Goal: Task Accomplishment & Management: Complete application form

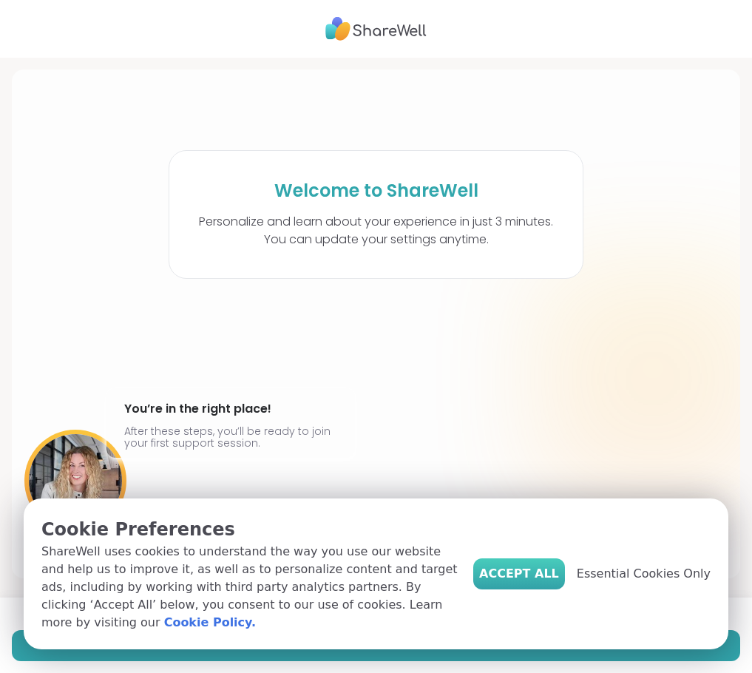
click at [554, 581] on span "Accept All" at bounding box center [519, 574] width 80 height 18
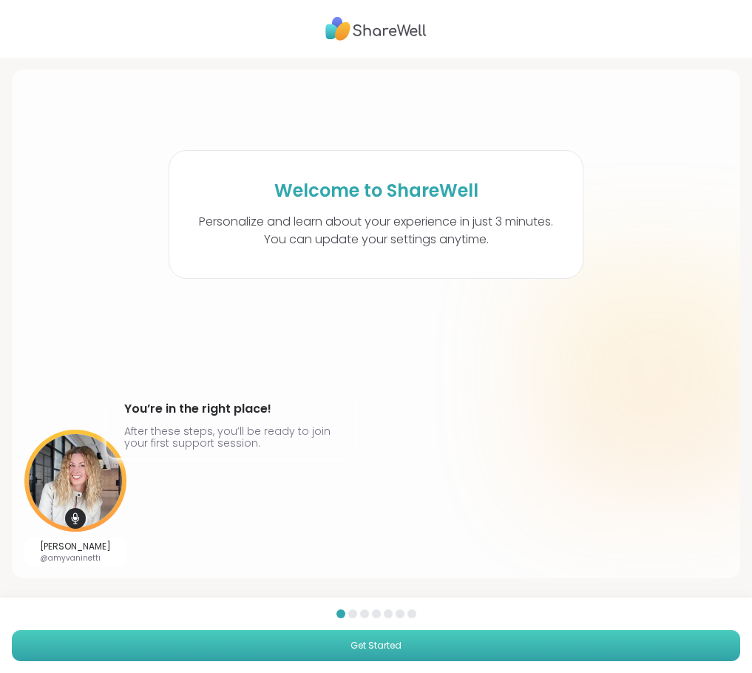
click at [413, 648] on button "Get Started" at bounding box center [376, 645] width 729 height 31
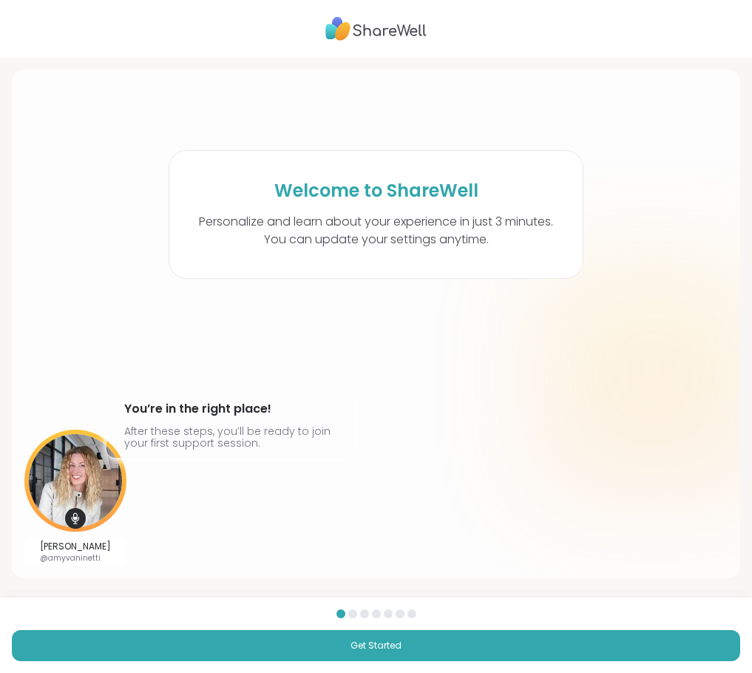
click at [627, 555] on div "[PERSON_NAME] @amyvaninetti You’re in the right place! After these steps, you’l…" at bounding box center [376, 498] width 705 height 137
click at [348, 614] on div at bounding box center [352, 613] width 9 height 9
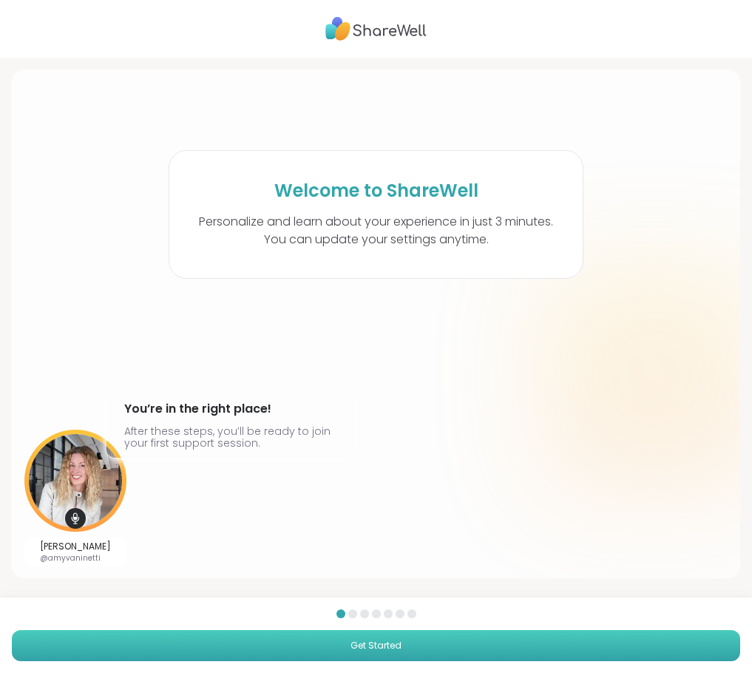
click at [397, 648] on button "Get Started" at bounding box center [376, 645] width 729 height 31
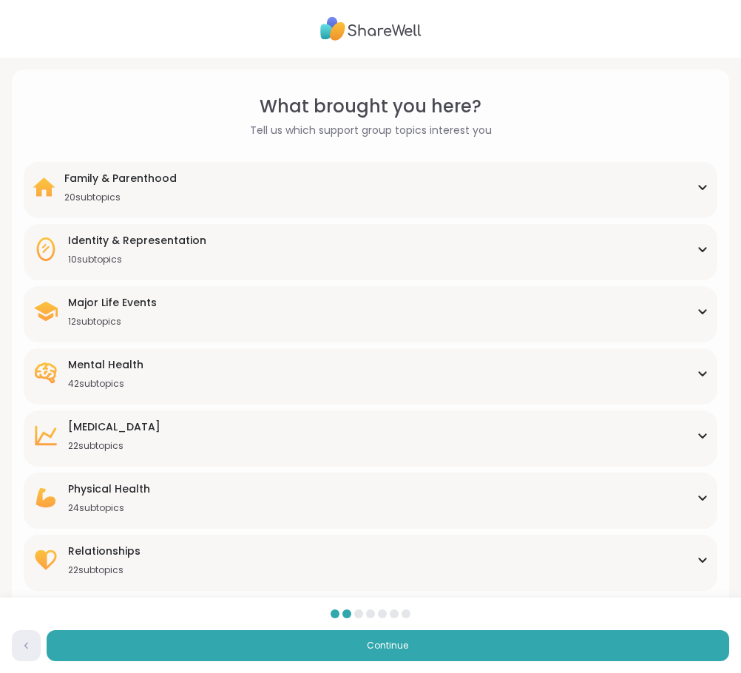
click at [169, 254] on div "10 subtopics" at bounding box center [137, 260] width 138 height 12
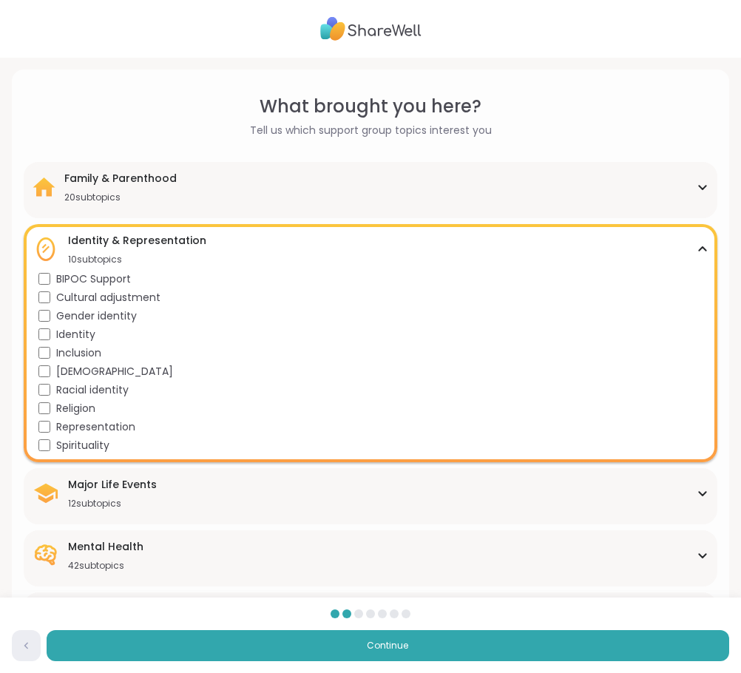
click at [701, 189] on icon at bounding box center [702, 188] width 7 height 4
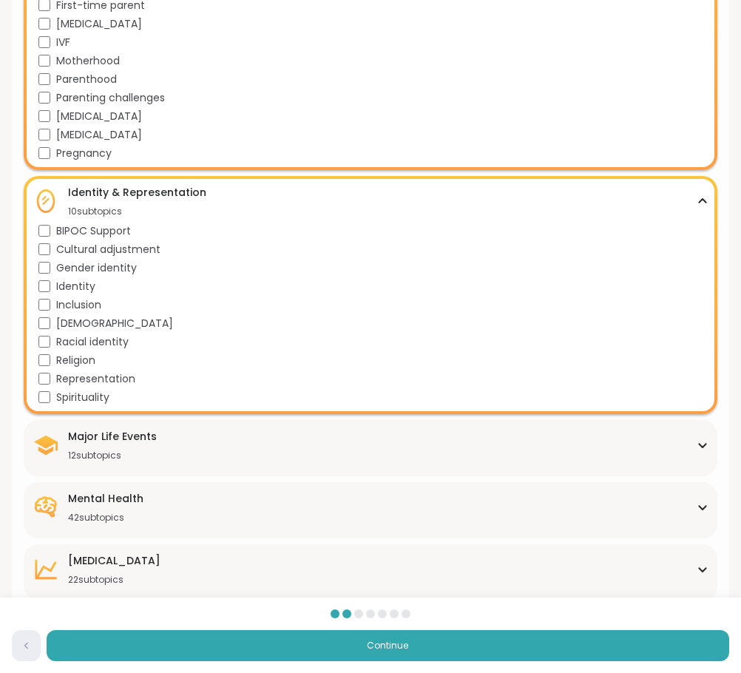
scroll to position [444, 0]
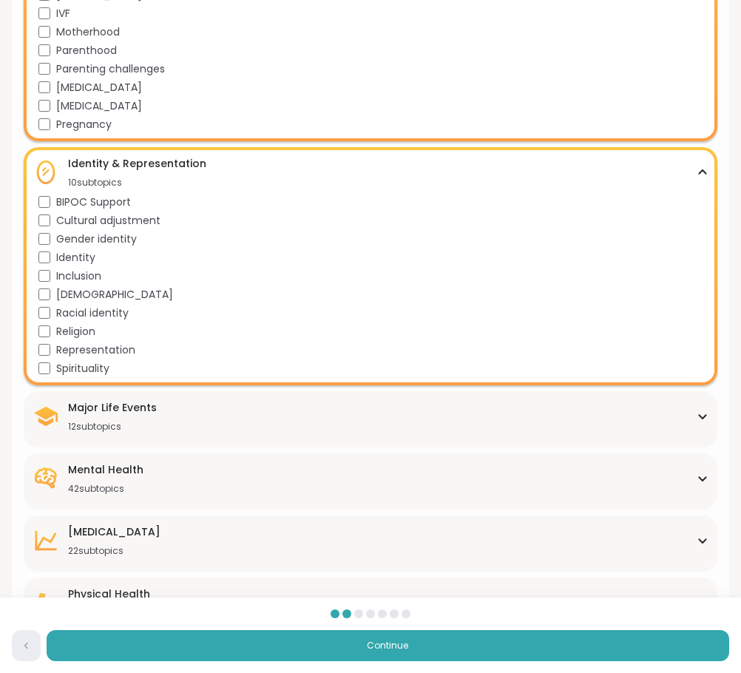
click at [703, 476] on icon at bounding box center [703, 478] width 12 height 7
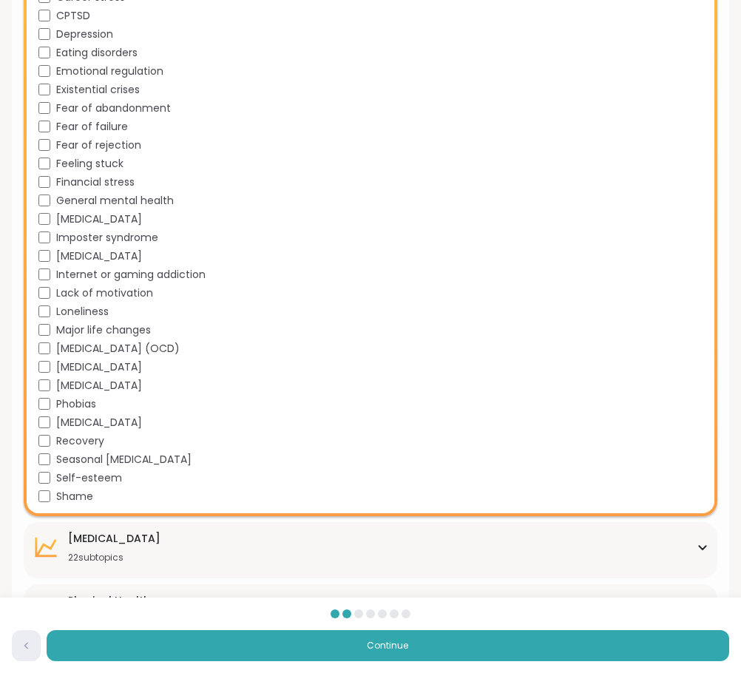
scroll to position [1183, 0]
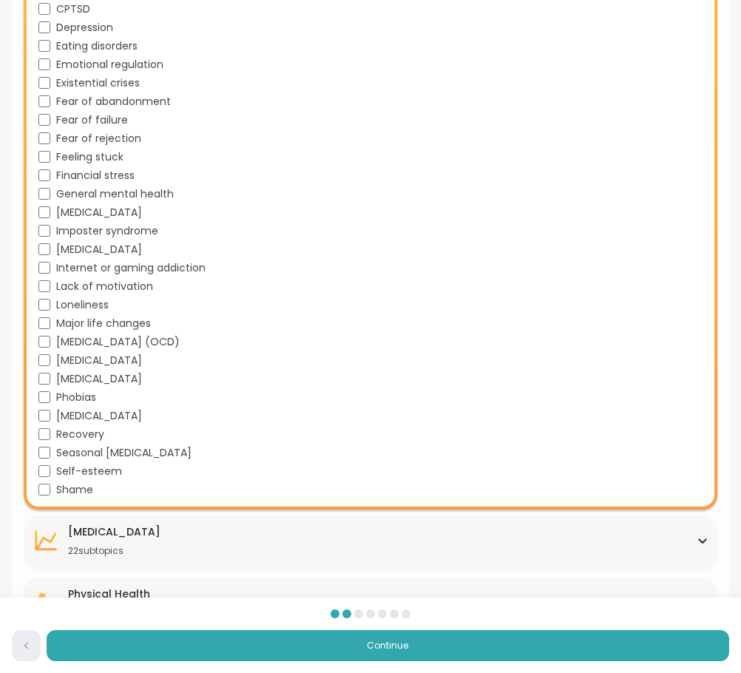
click at [38, 489] on div "Mental Health 42 subtopics Academic stress Addiction [MEDICAL_DATA] Aging Anxie…" at bounding box center [371, 112] width 694 height 796
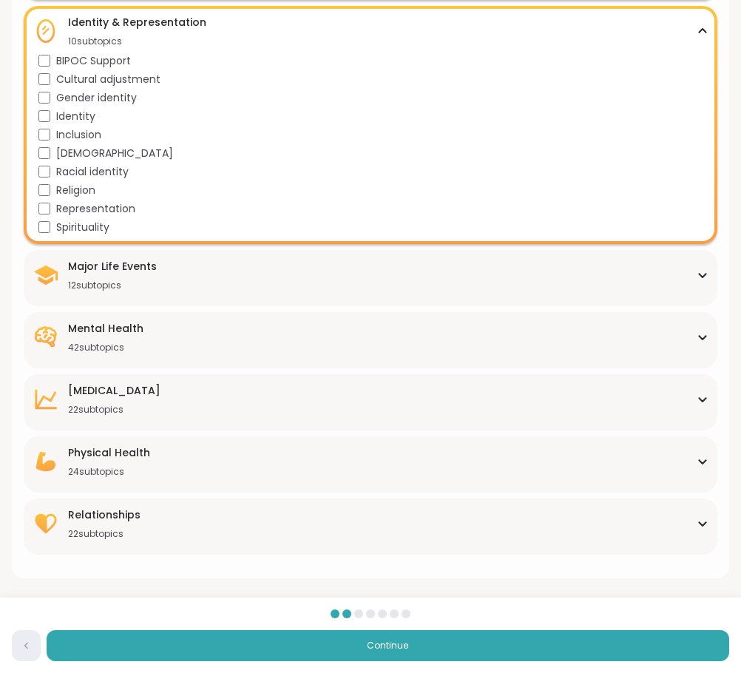
scroll to position [585, 0]
click at [698, 459] on icon at bounding box center [703, 461] width 12 height 7
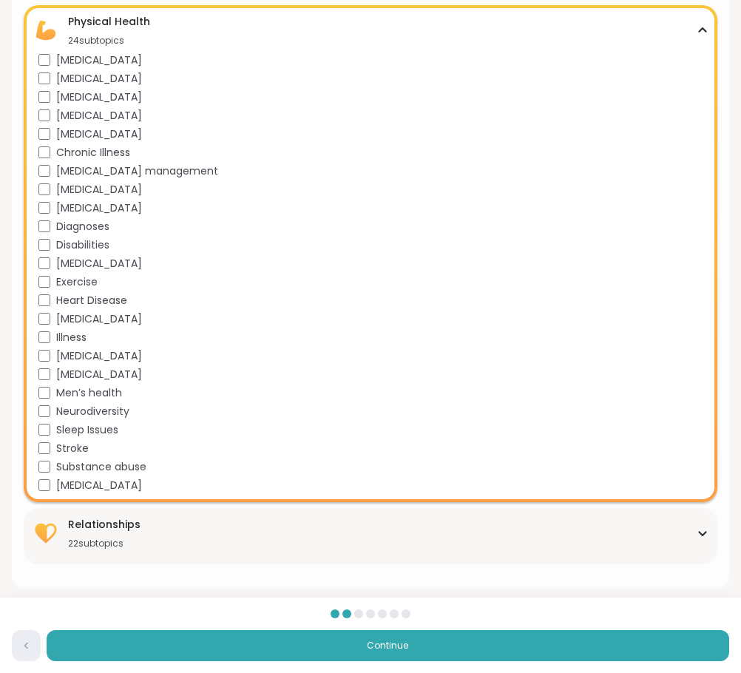
scroll to position [1026, 0]
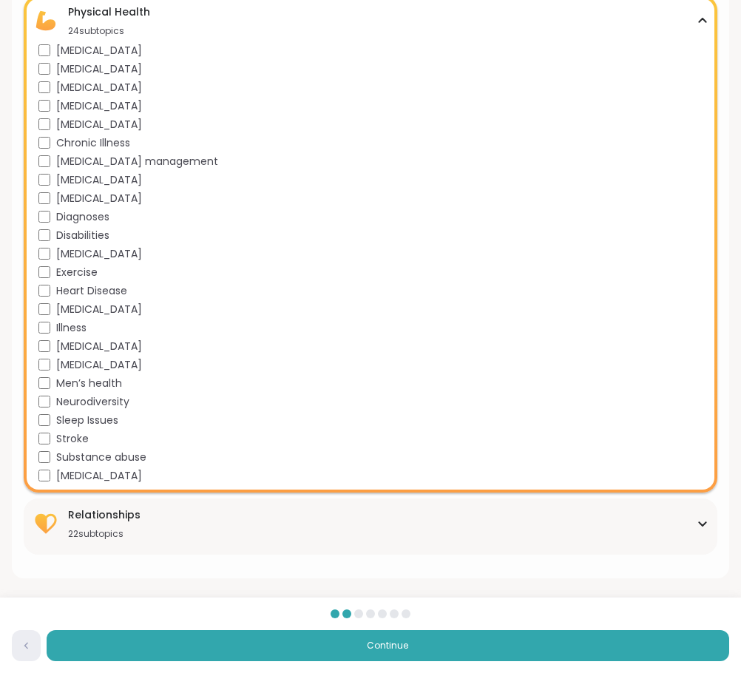
click at [698, 528] on div "Relationships 22 subtopics" at bounding box center [371, 523] width 676 height 33
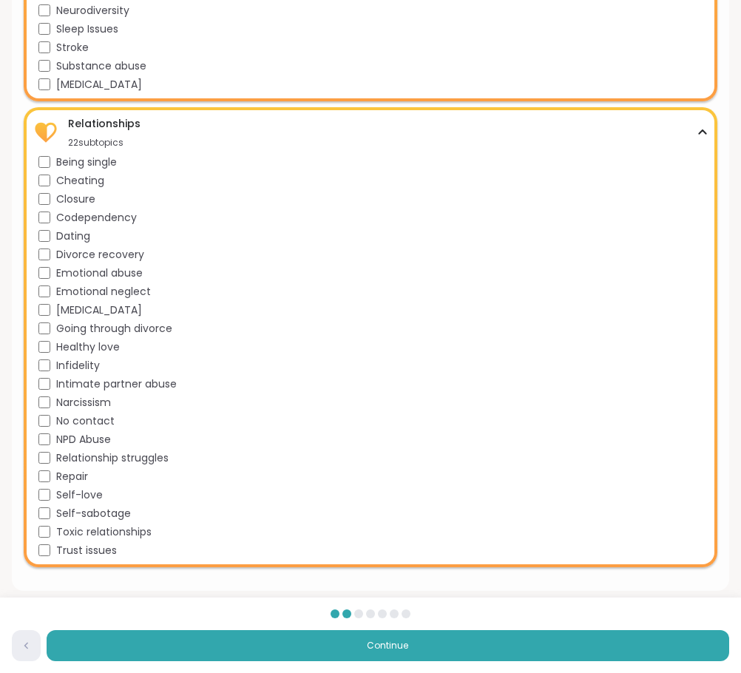
scroll to position [1430, 0]
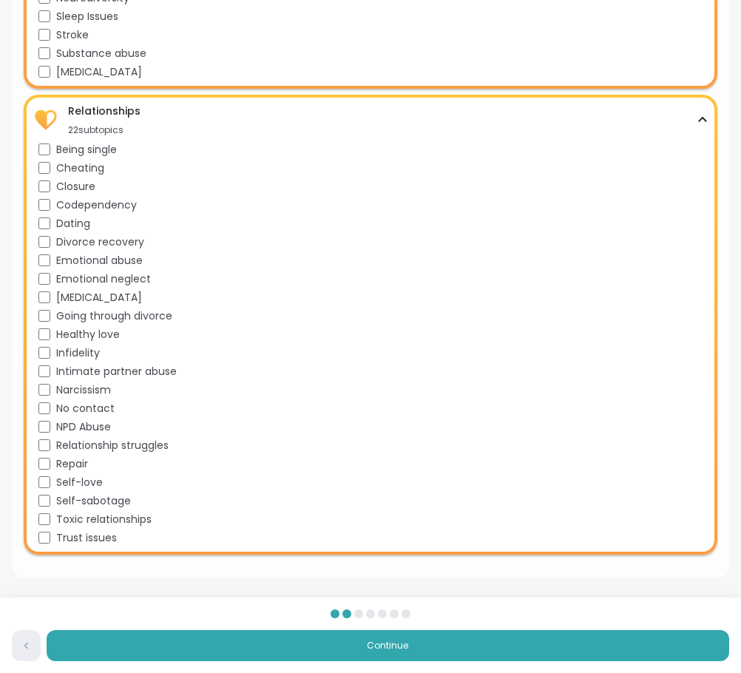
click at [706, 121] on icon at bounding box center [702, 120] width 7 height 4
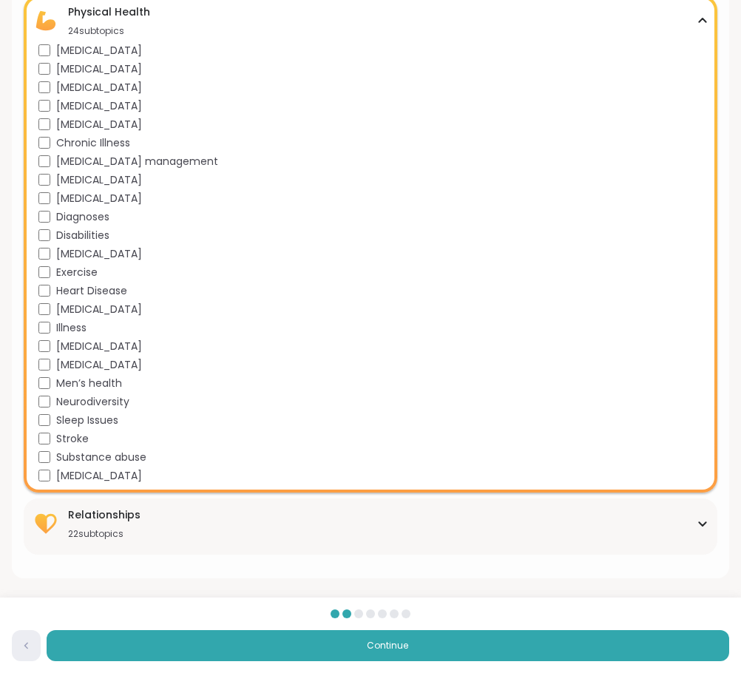
scroll to position [1026, 0]
click at [702, 22] on icon at bounding box center [703, 20] width 12 height 7
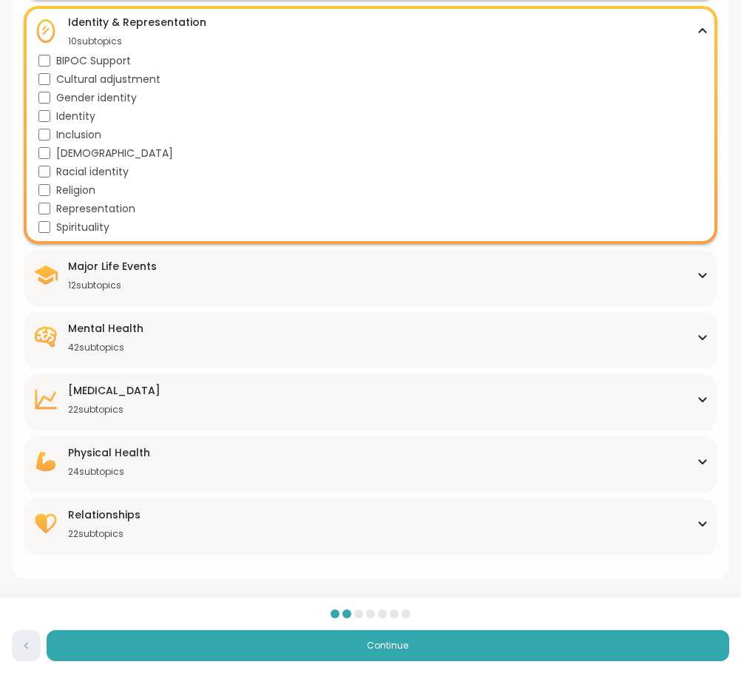
scroll to position [585, 0]
click at [701, 22] on div "Identity & Representation 10 subtopics" at bounding box center [371, 31] width 676 height 33
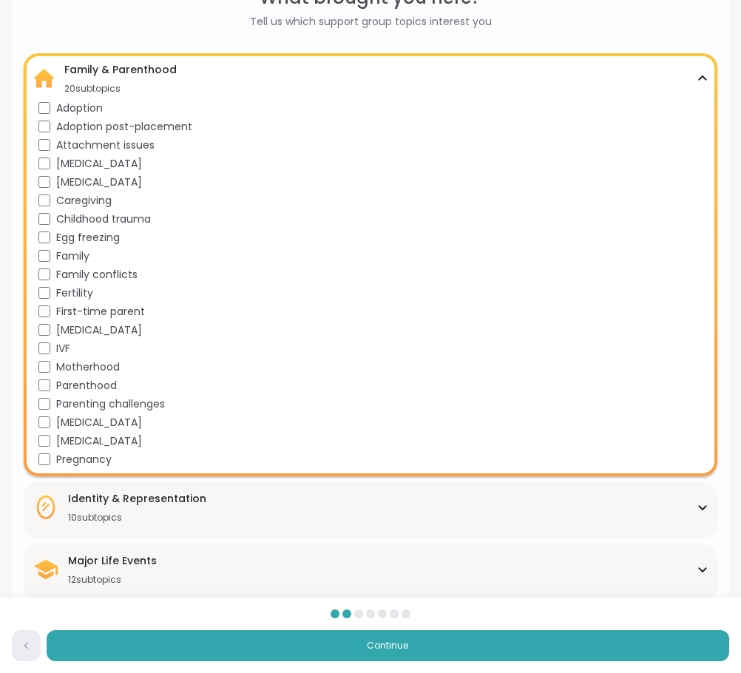
scroll to position [107, 0]
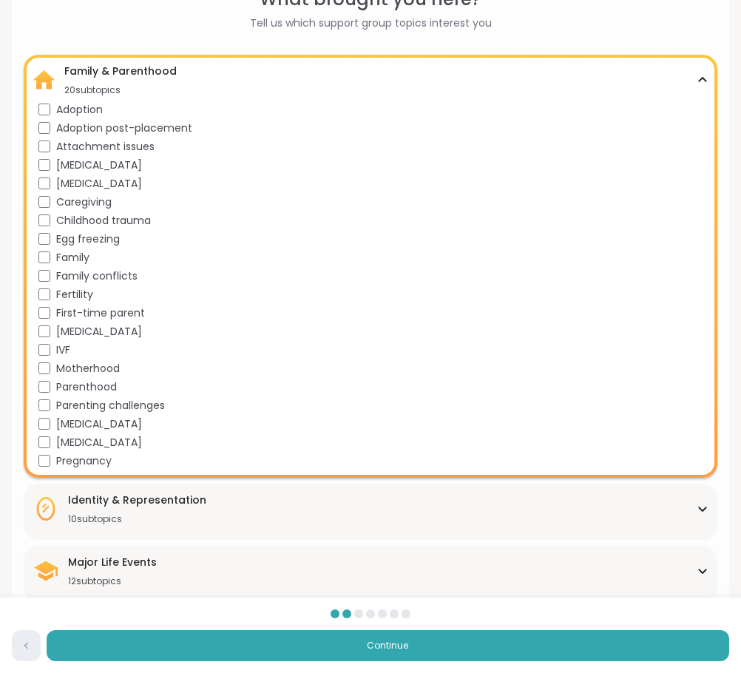
click at [701, 78] on icon at bounding box center [702, 80] width 7 height 4
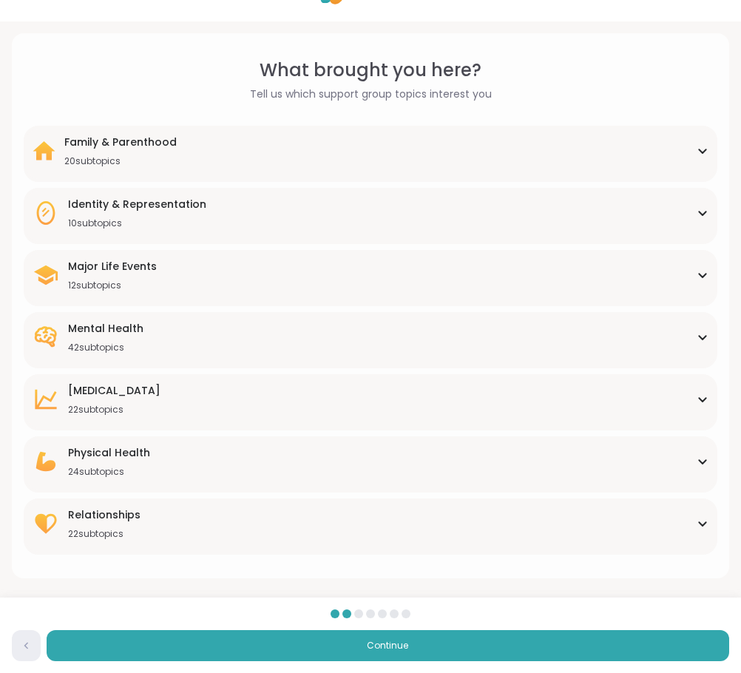
scroll to position [36, 0]
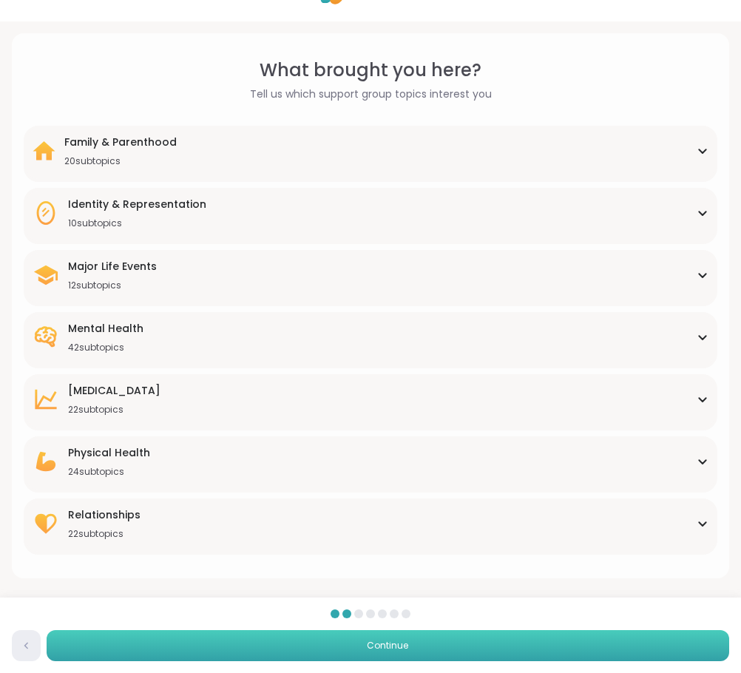
click at [390, 645] on span "Continue" at bounding box center [387, 645] width 41 height 13
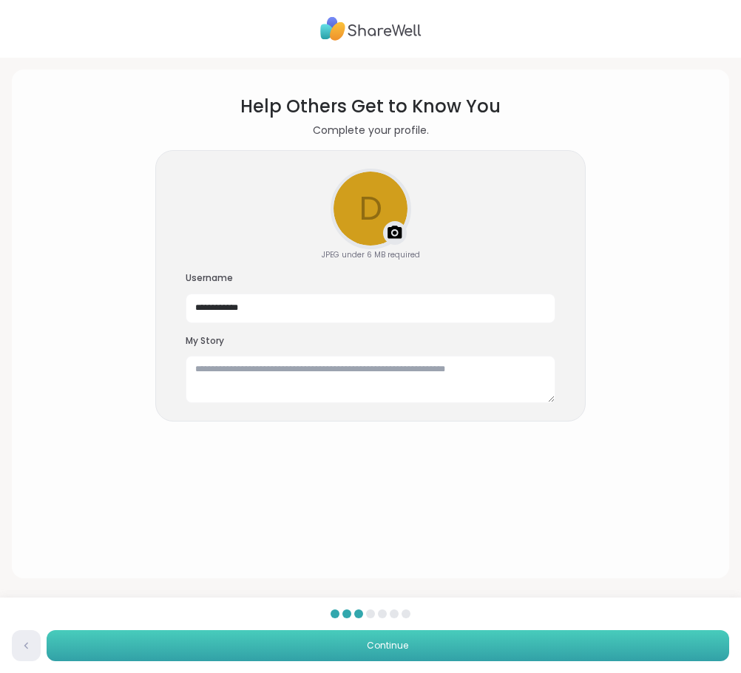
scroll to position [0, 0]
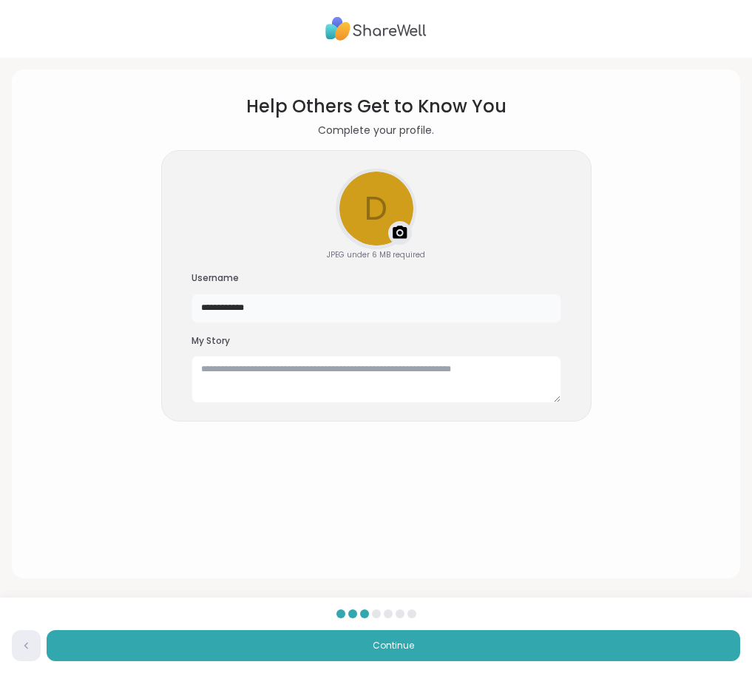
drag, startPoint x: 287, startPoint y: 307, endPoint x: 169, endPoint y: 308, distance: 118.3
click at [169, 308] on div "**********" at bounding box center [376, 286] width 430 height 272
click at [505, 212] on div "d Upload a profile photo JPEG under 6 MB required Username ******* My Story" at bounding box center [376, 286] width 430 height 272
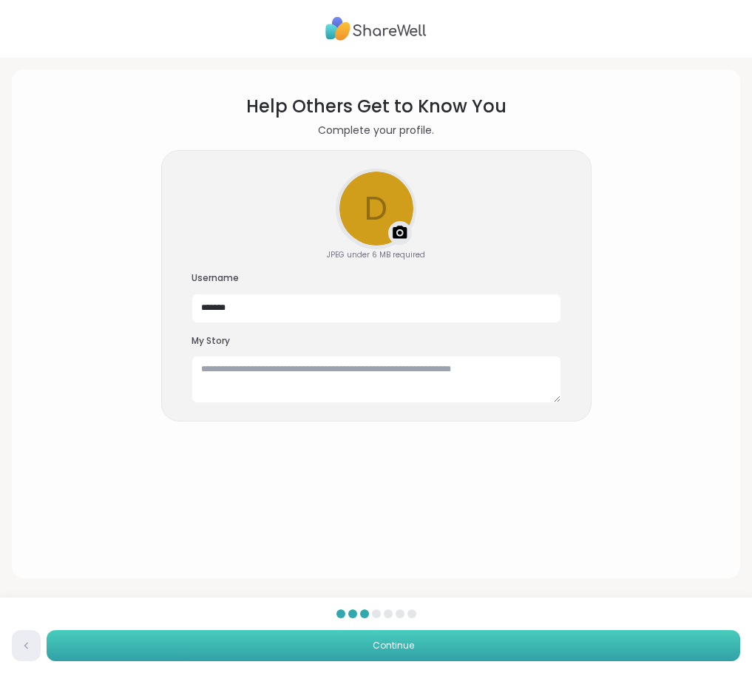
click at [442, 652] on button "Continue" at bounding box center [394, 645] width 694 height 31
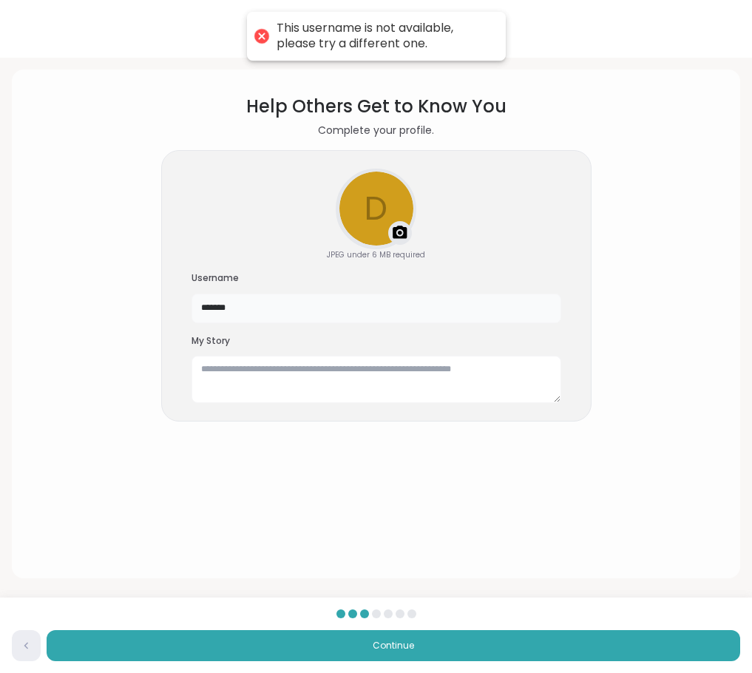
click at [253, 316] on input "*******" at bounding box center [377, 309] width 370 height 30
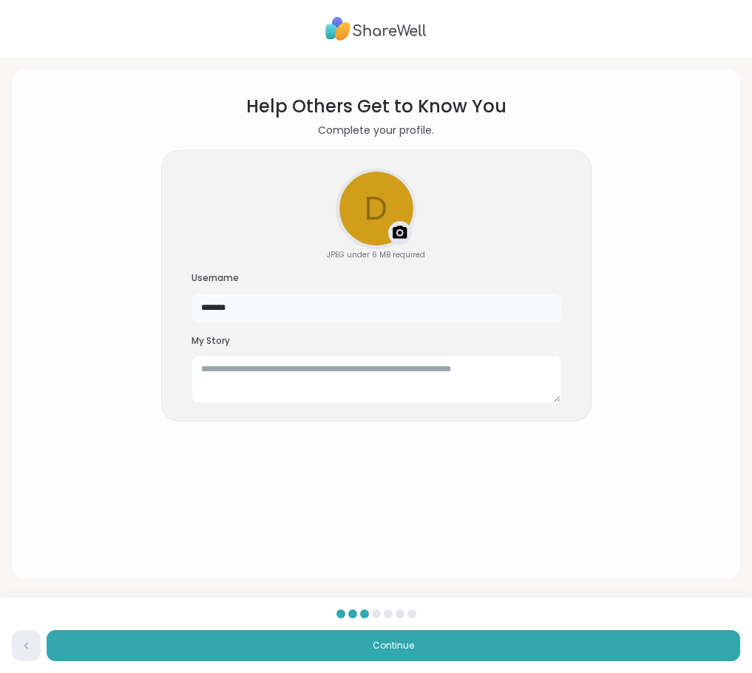
click at [293, 297] on input "*******" at bounding box center [377, 309] width 370 height 30
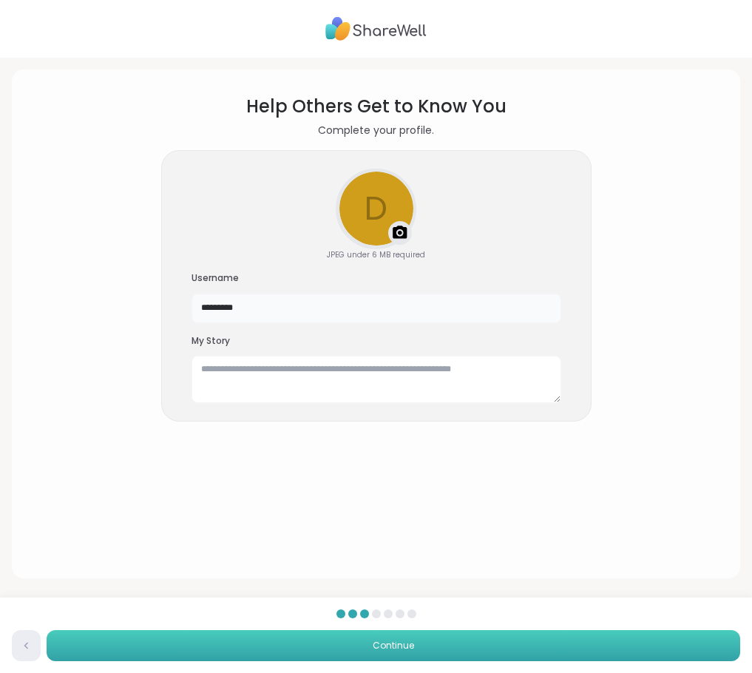
type input "*********"
click at [405, 653] on button "Continue" at bounding box center [394, 645] width 694 height 31
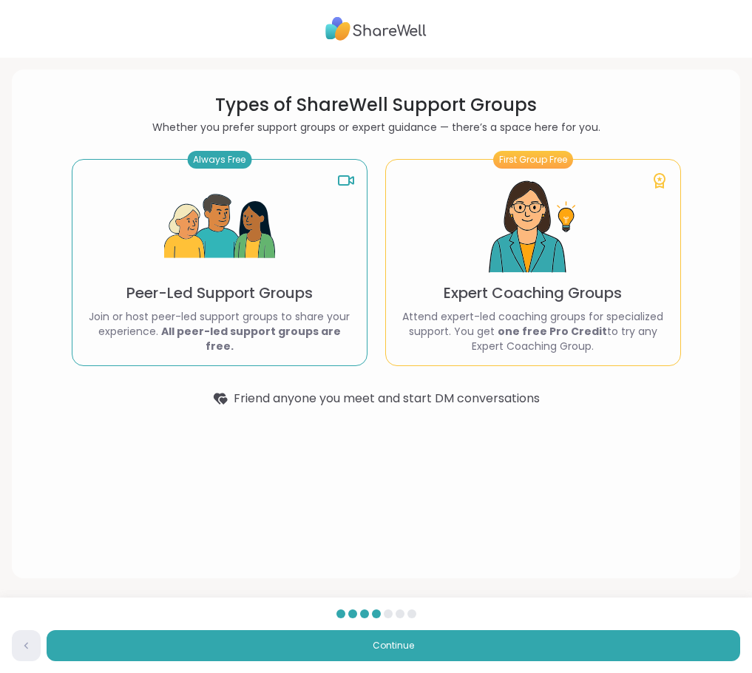
click at [243, 323] on p "Join or host peer-led support groups to share your experience. All peer-led sup…" at bounding box center [219, 331] width 271 height 44
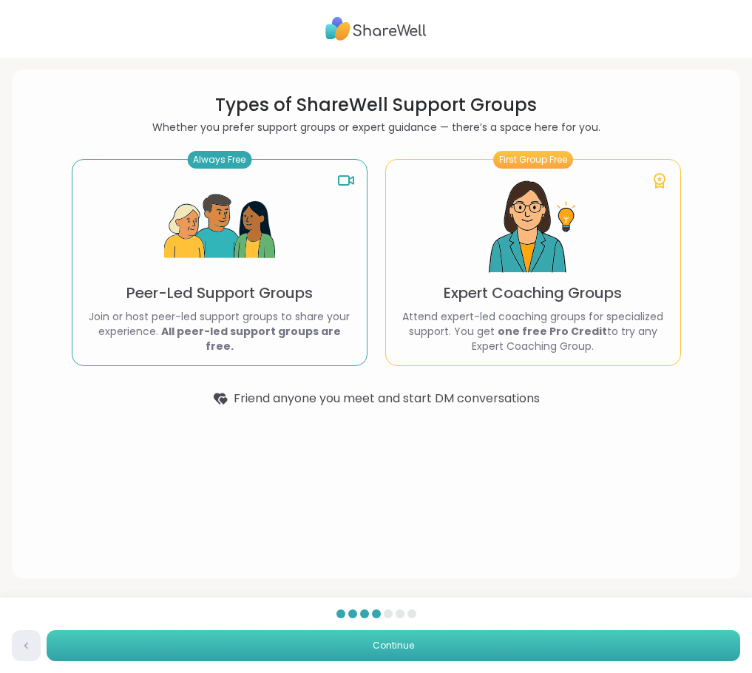
click at [440, 657] on button "Continue" at bounding box center [394, 645] width 694 height 31
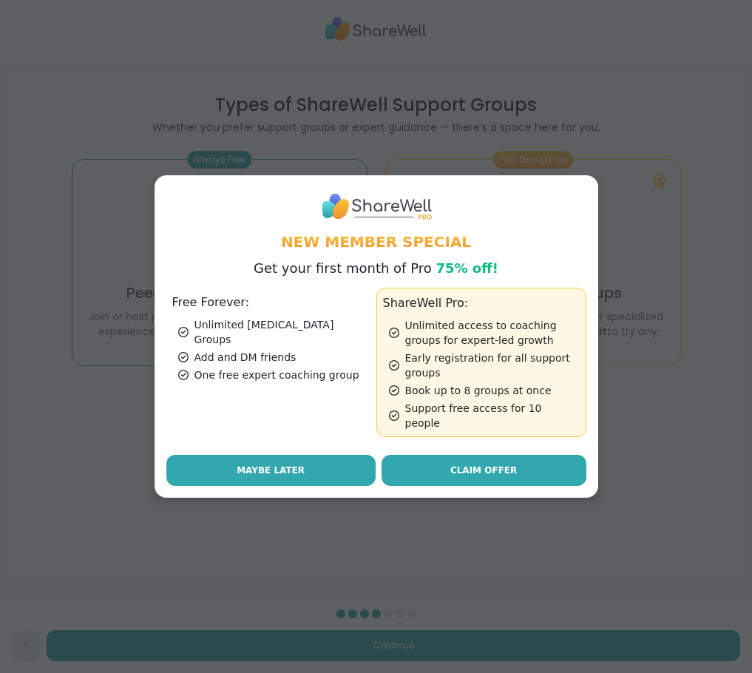
click at [279, 464] on span "Maybe Later" at bounding box center [271, 470] width 68 height 13
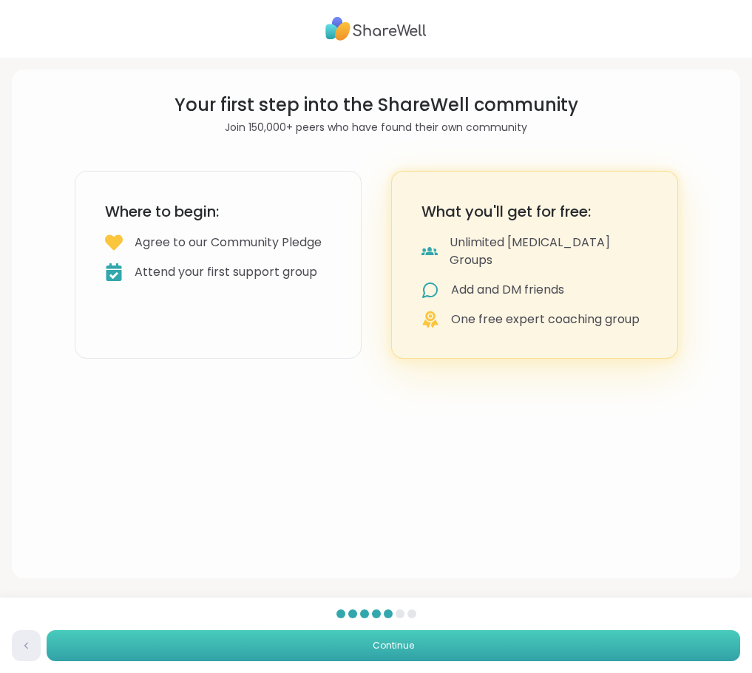
click at [456, 641] on button "Continue" at bounding box center [394, 645] width 694 height 31
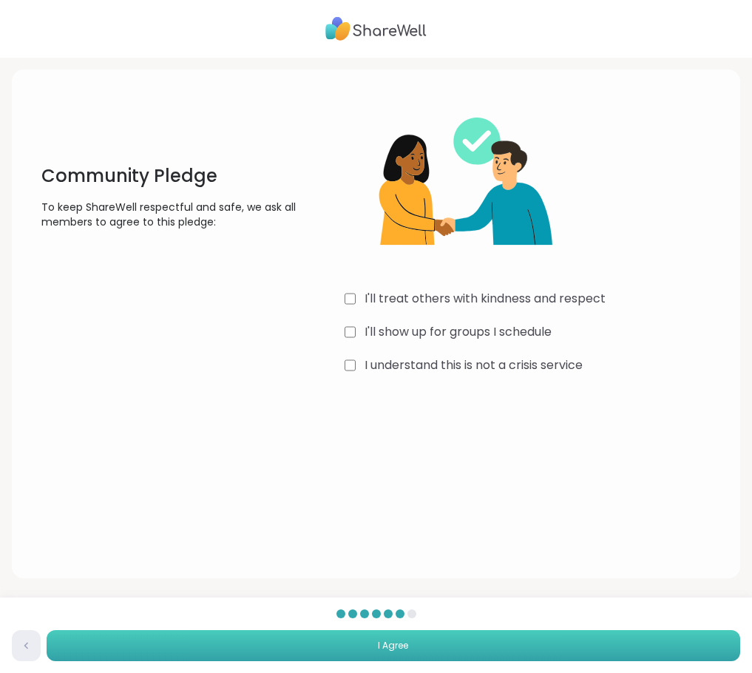
click at [536, 649] on button "I Agree" at bounding box center [394, 645] width 694 height 31
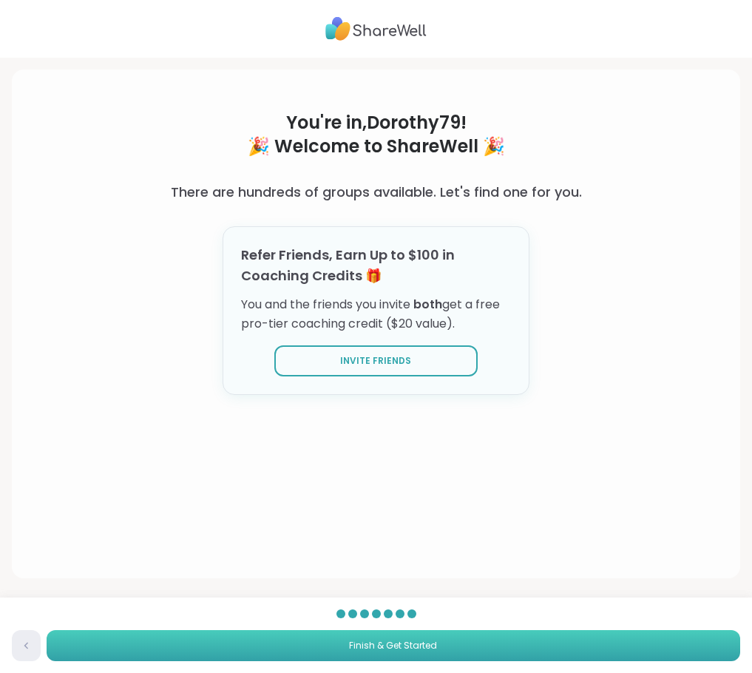
click at [536, 649] on button "Finish & Get Started" at bounding box center [394, 645] width 694 height 31
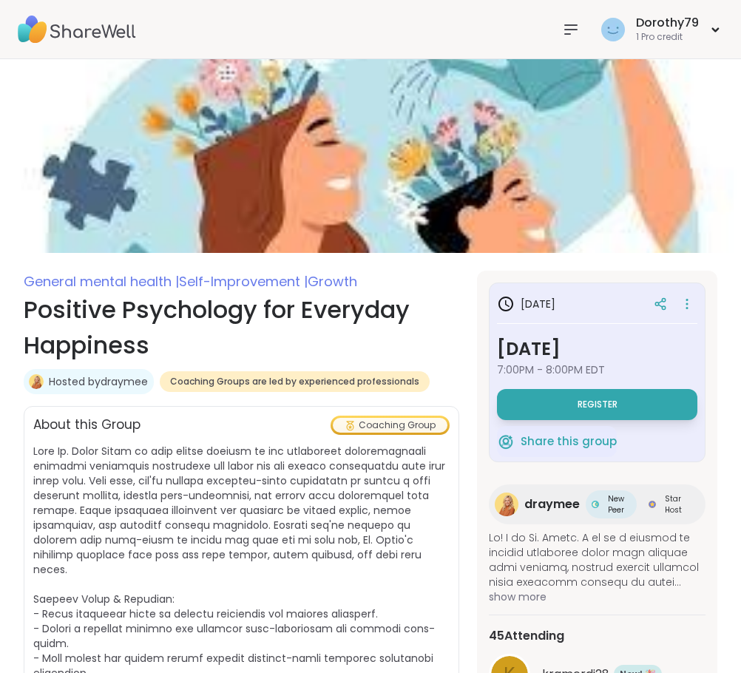
click at [92, 21] on img at bounding box center [77, 30] width 118 height 52
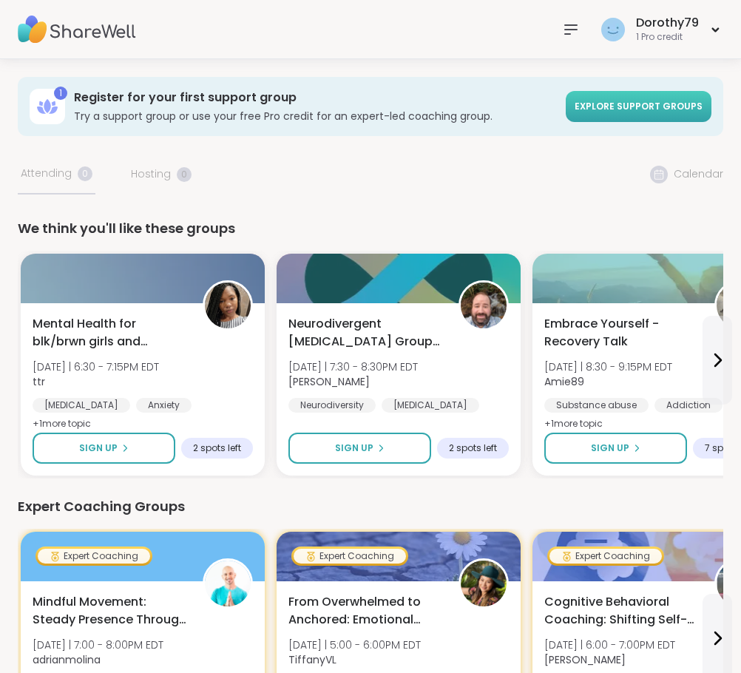
click at [609, 104] on span "Explore support groups" at bounding box center [639, 106] width 128 height 13
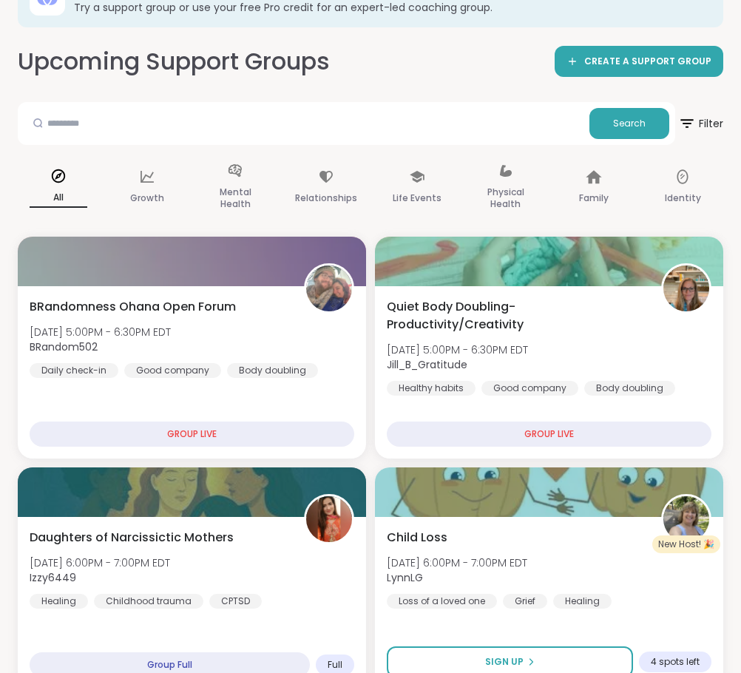
scroll to position [148, 0]
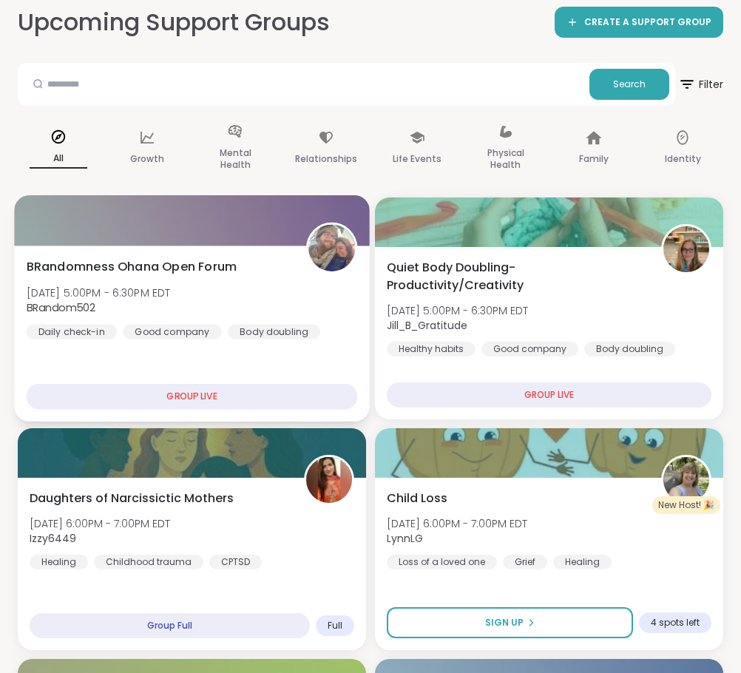
click at [179, 395] on div "GROUP LIVE" at bounding box center [192, 397] width 331 height 26
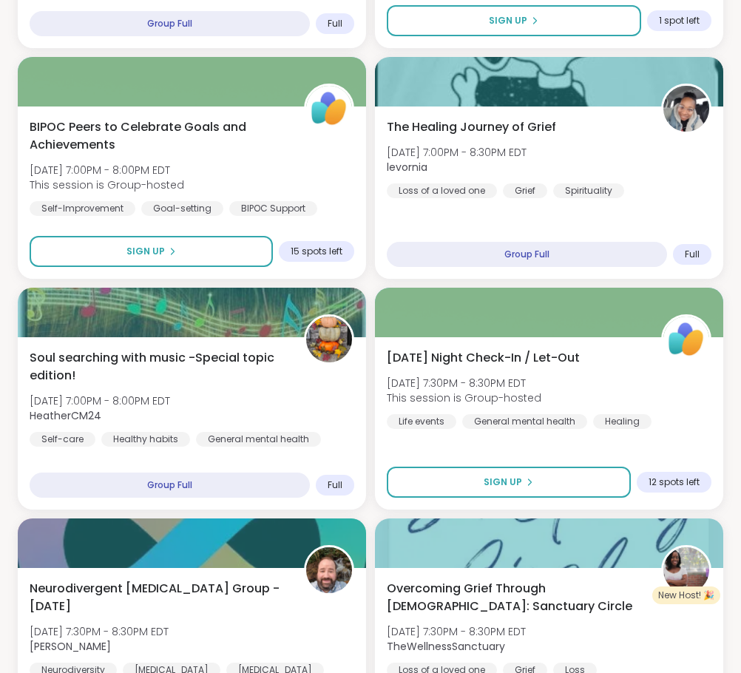
scroll to position [1479, 0]
